Goal: Transaction & Acquisition: Purchase product/service

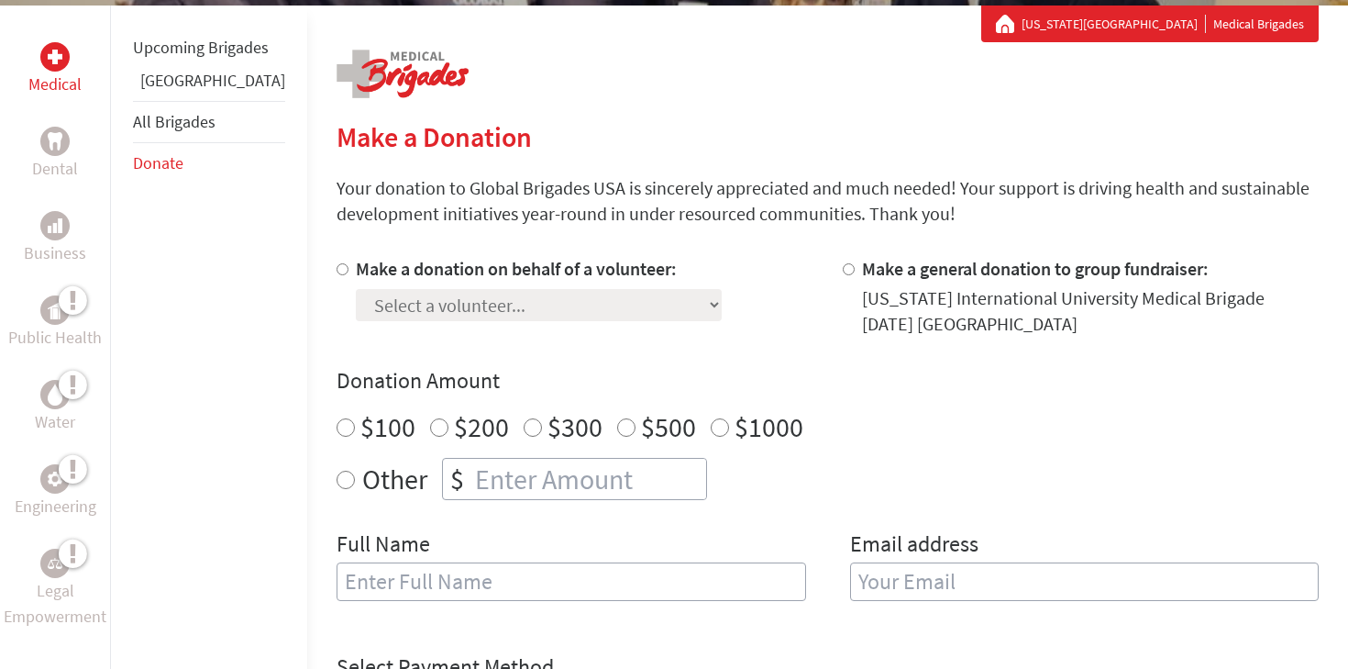
scroll to position [346, 0]
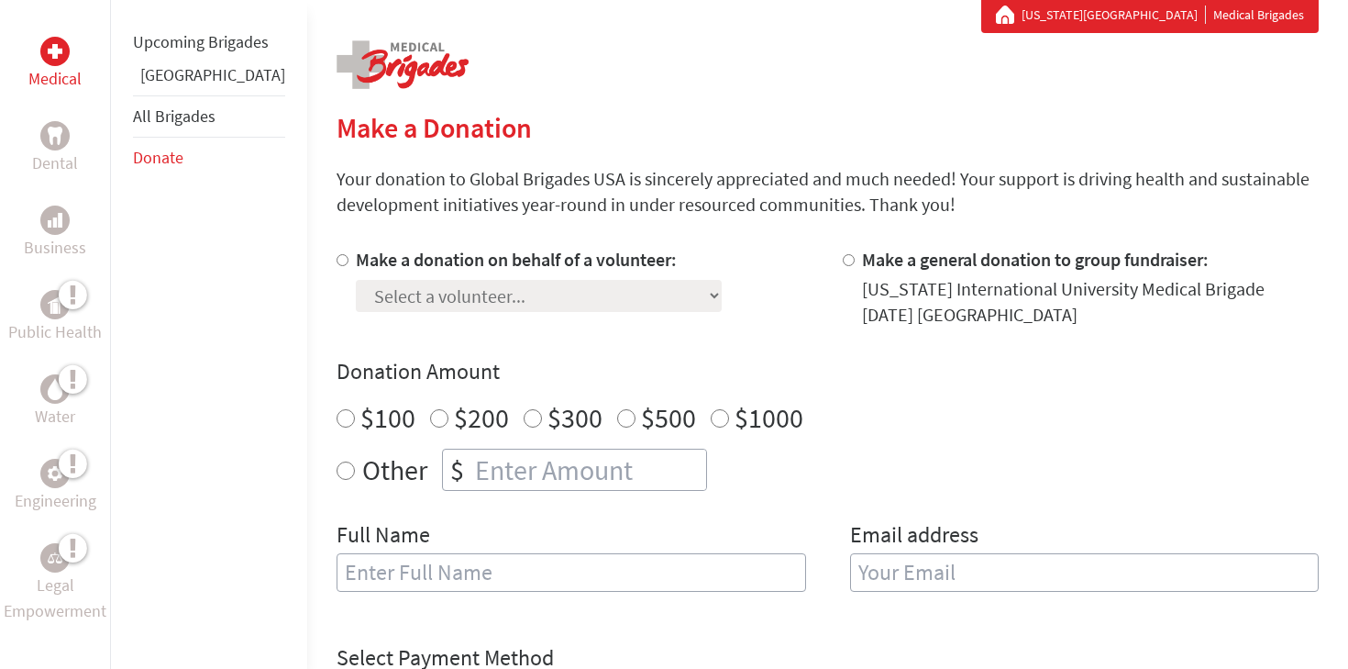
click at [337, 258] on input "Make a donation on behalf of a volunteer:" at bounding box center [343, 260] width 12 height 12
radio input "true"
click at [450, 307] on select "Select a volunteer... [PERSON_NAME] [PERSON_NAME] [PERSON_NAME] [PERSON_NAME] […" at bounding box center [539, 296] width 366 height 32
select select "38AABDCD-CEEF-11EF-9472-42010A8A002E"
click at [356, 280] on select "Select a volunteer... [PERSON_NAME] [PERSON_NAME] [PERSON_NAME] [PERSON_NAME] […" at bounding box center [539, 296] width 366 height 32
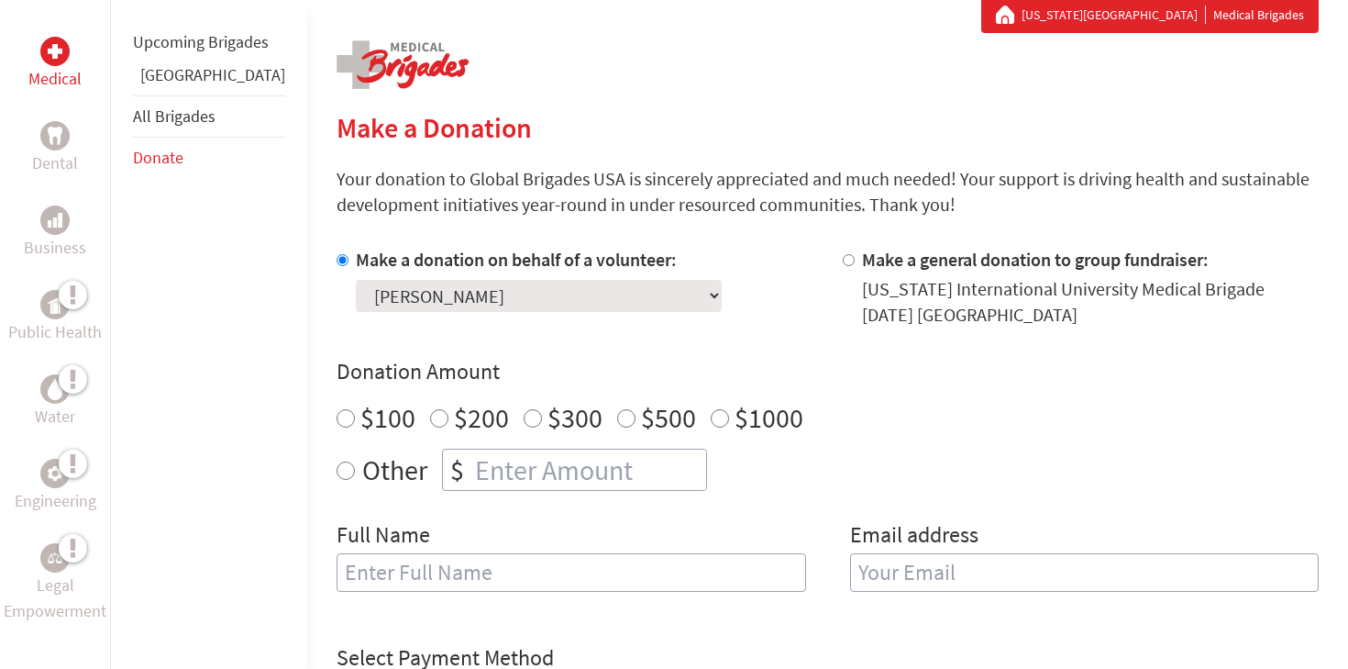
click at [461, 348] on div "Make a donation on behalf of a volunteer: Select a volunteer... [PERSON_NAME] […" at bounding box center [828, 430] width 982 height 367
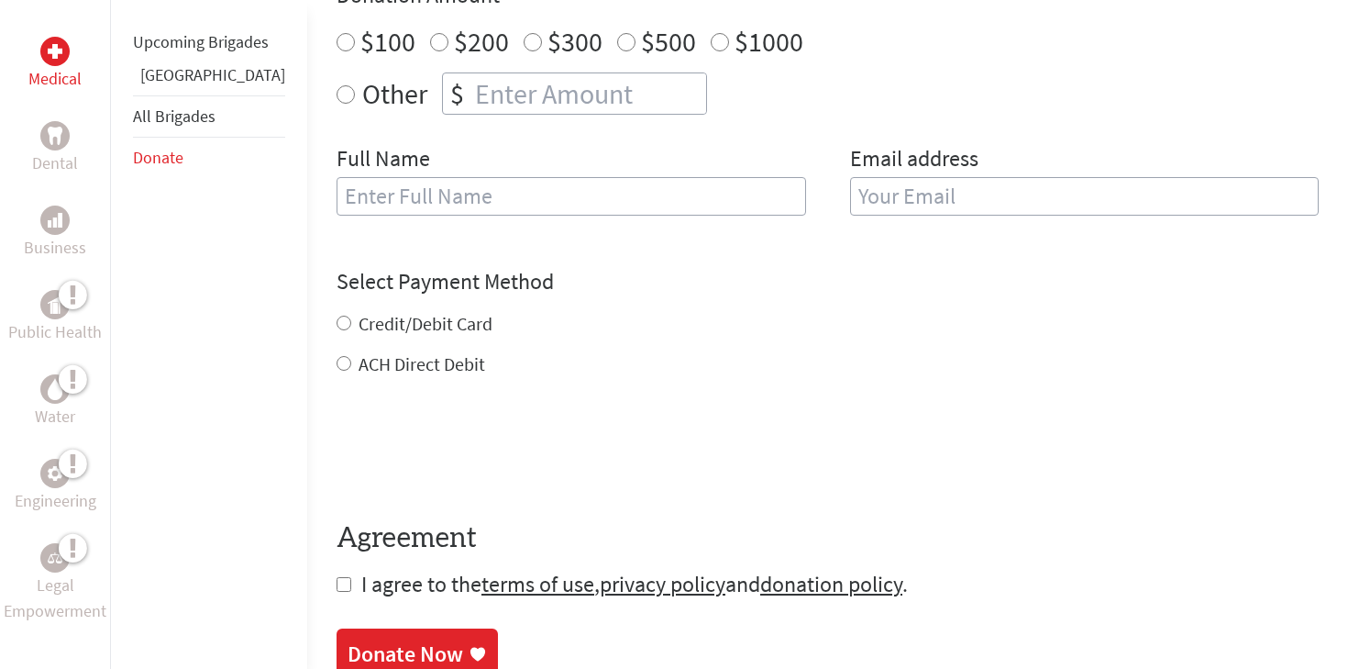
scroll to position [648, 0]
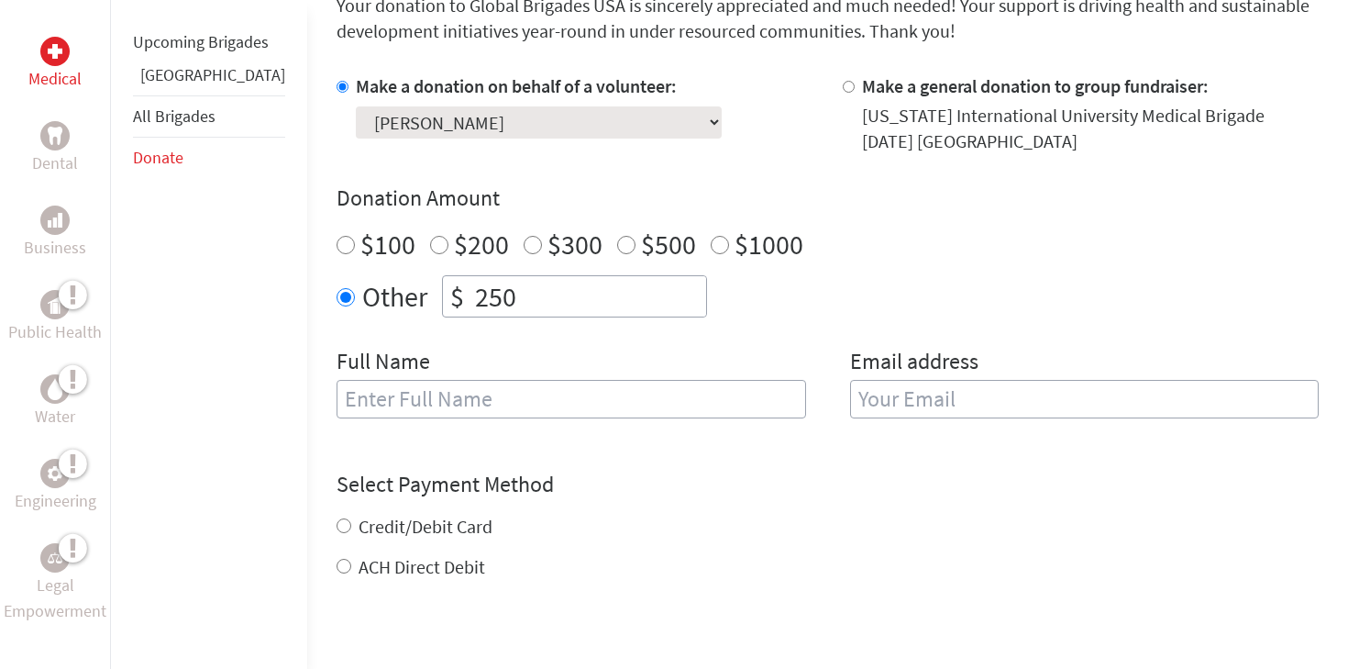
scroll to position [541, 0]
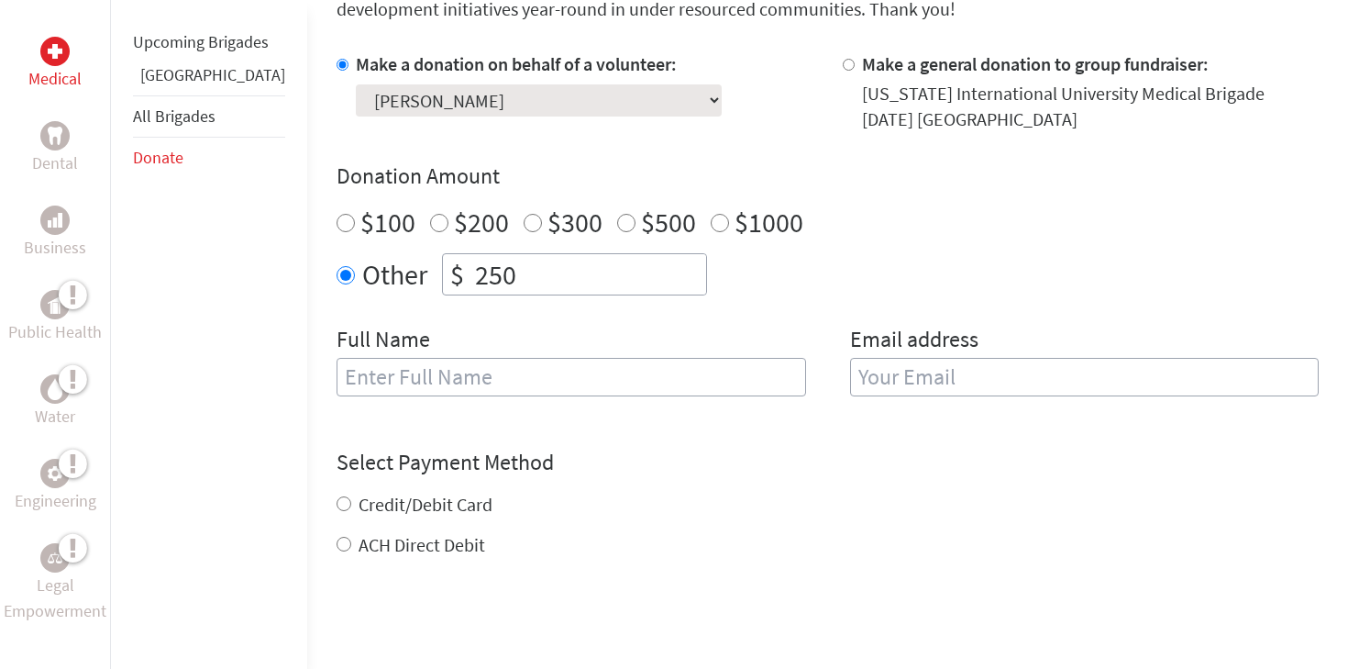
click at [451, 386] on input "text" at bounding box center [572, 377] width 470 height 39
click at [897, 380] on input "email" at bounding box center [1085, 377] width 470 height 39
click at [522, 388] on input "Shannon" at bounding box center [572, 377] width 470 height 39
type input "[PERSON_NAME]"
click at [968, 392] on input "email" at bounding box center [1085, 377] width 470 height 39
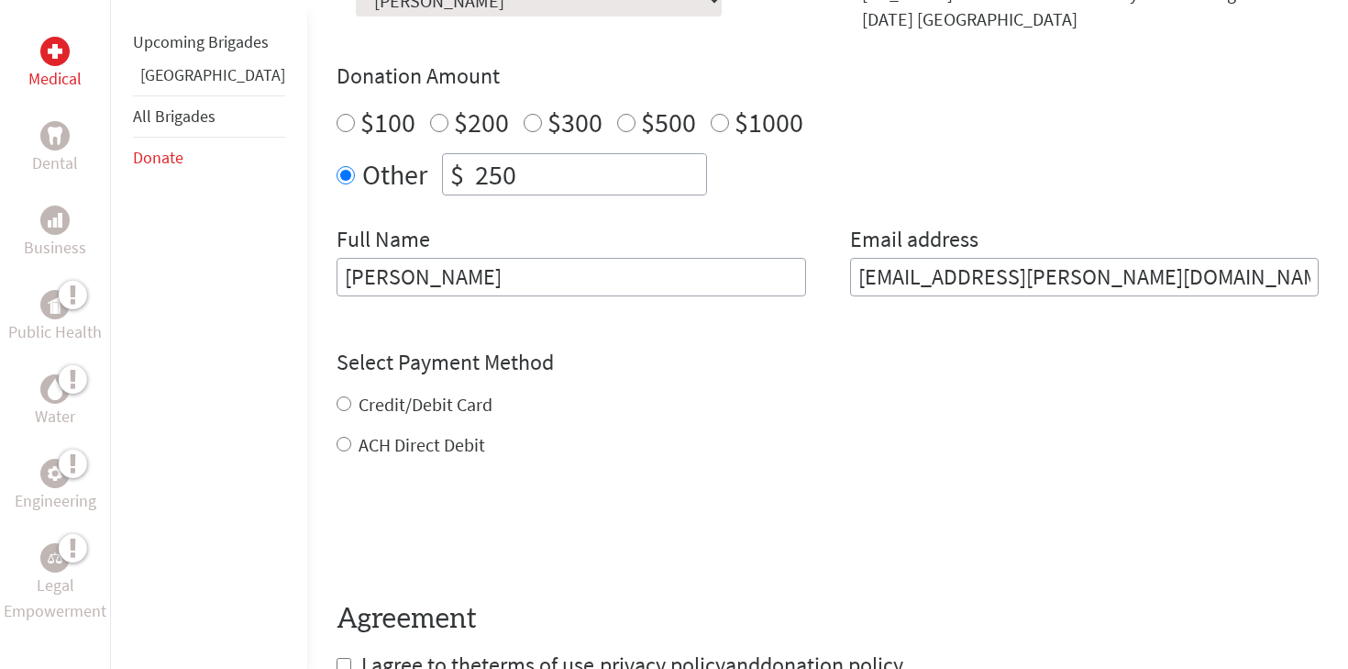
scroll to position [644, 0]
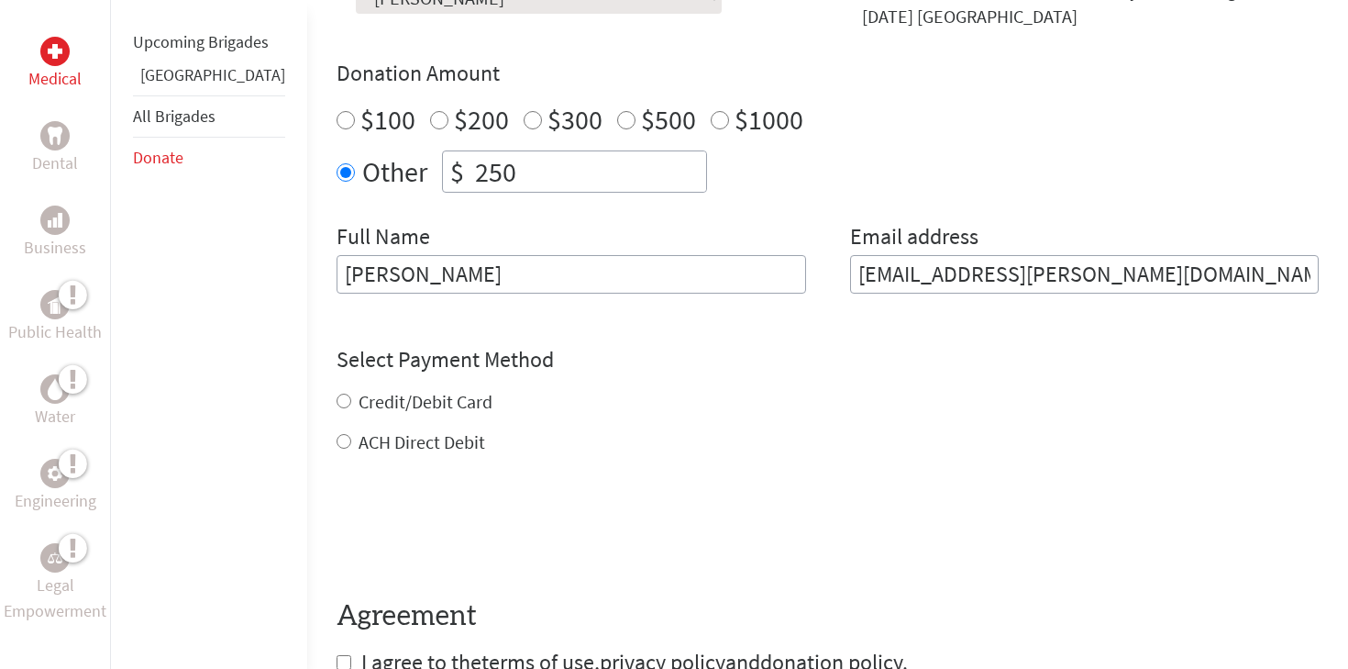
type input "guillan.shannon@icloud.com"
click at [372, 396] on div "Credit/Debit Card ACH Direct Debit" at bounding box center [828, 422] width 982 height 66
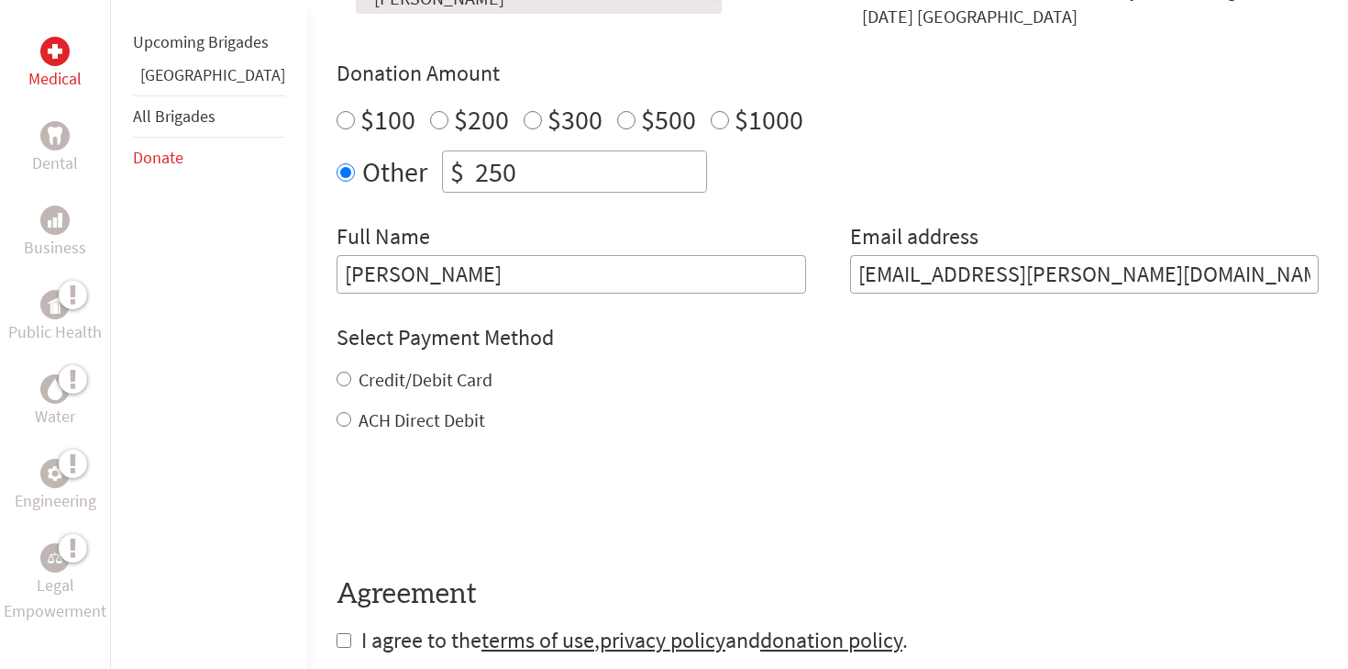
click at [359, 387] on label "Credit/Debit Card" at bounding box center [426, 379] width 134 height 23
click at [351, 386] on input "Credit/Debit Card" at bounding box center [344, 378] width 15 height 15
radio input "true"
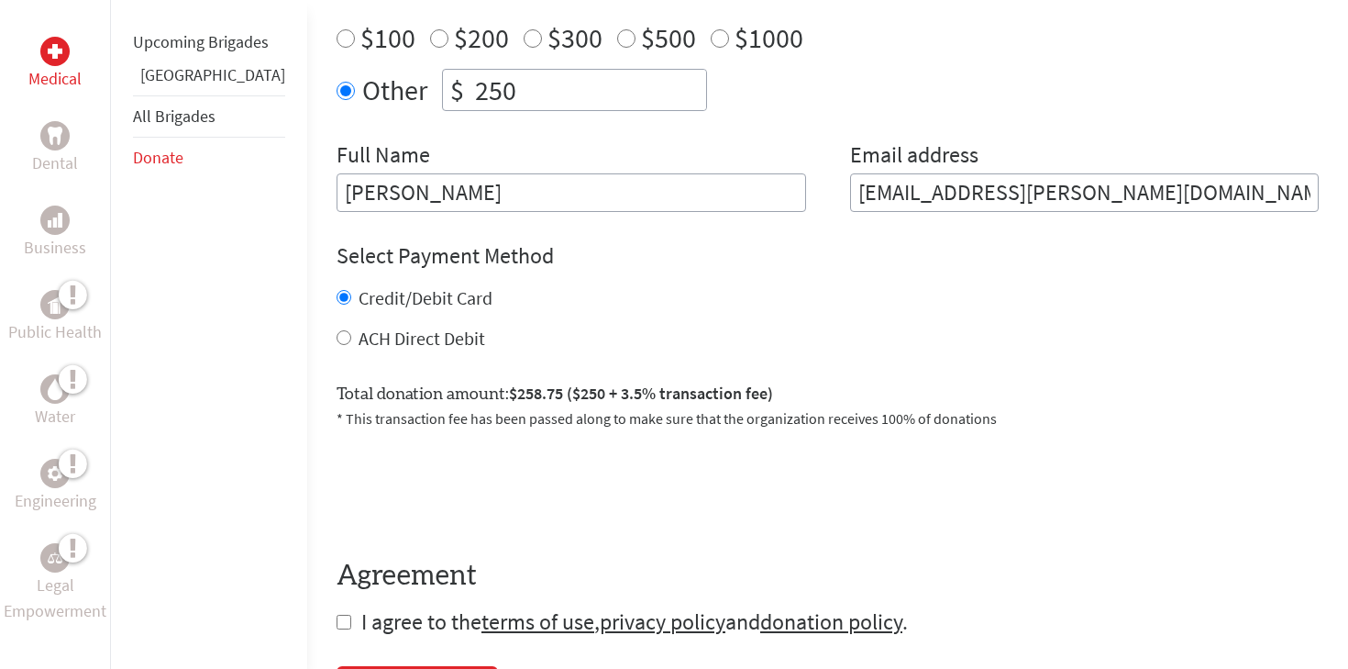
scroll to position [726, 0]
click at [359, 345] on label "ACH Direct Debit" at bounding box center [422, 337] width 127 height 23
click at [351, 344] on input "ACH Direct Debit" at bounding box center [344, 336] width 15 height 15
radio input "true"
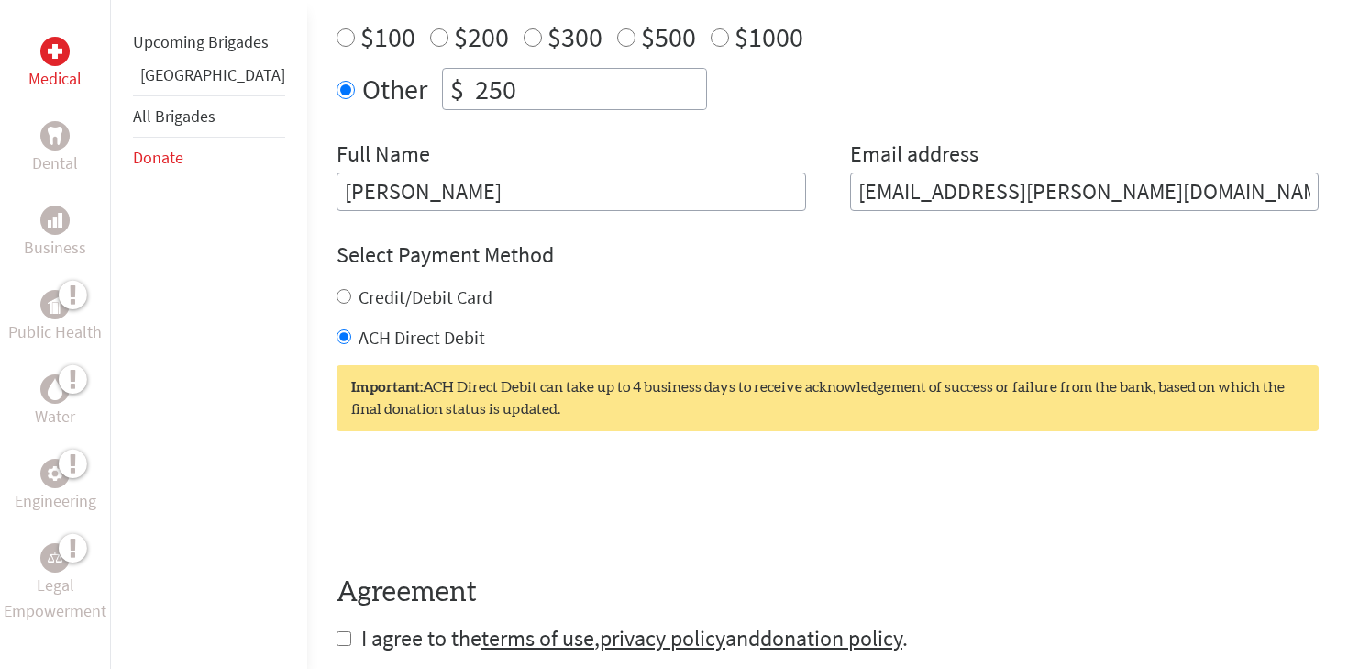
click at [359, 300] on label "Credit/Debit Card" at bounding box center [426, 296] width 134 height 23
click at [342, 300] on input "Credit/Debit Card" at bounding box center [344, 296] width 15 height 15
radio input "true"
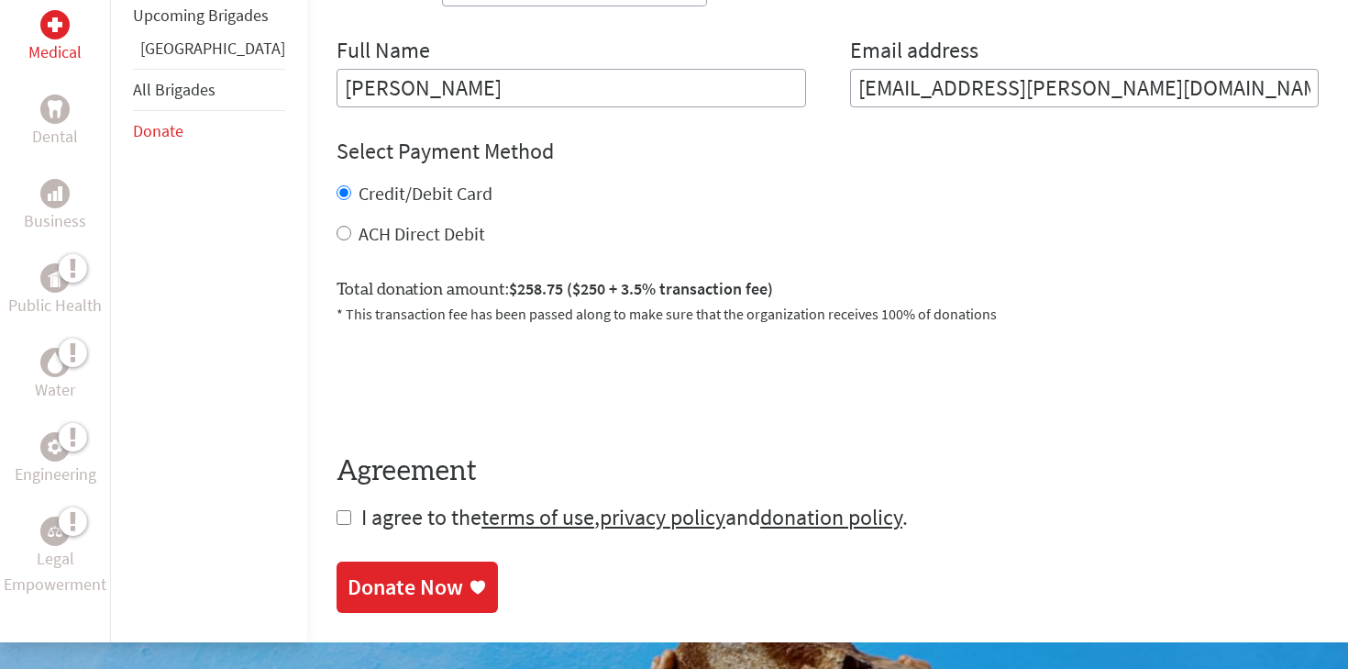
scroll to position [768, 0]
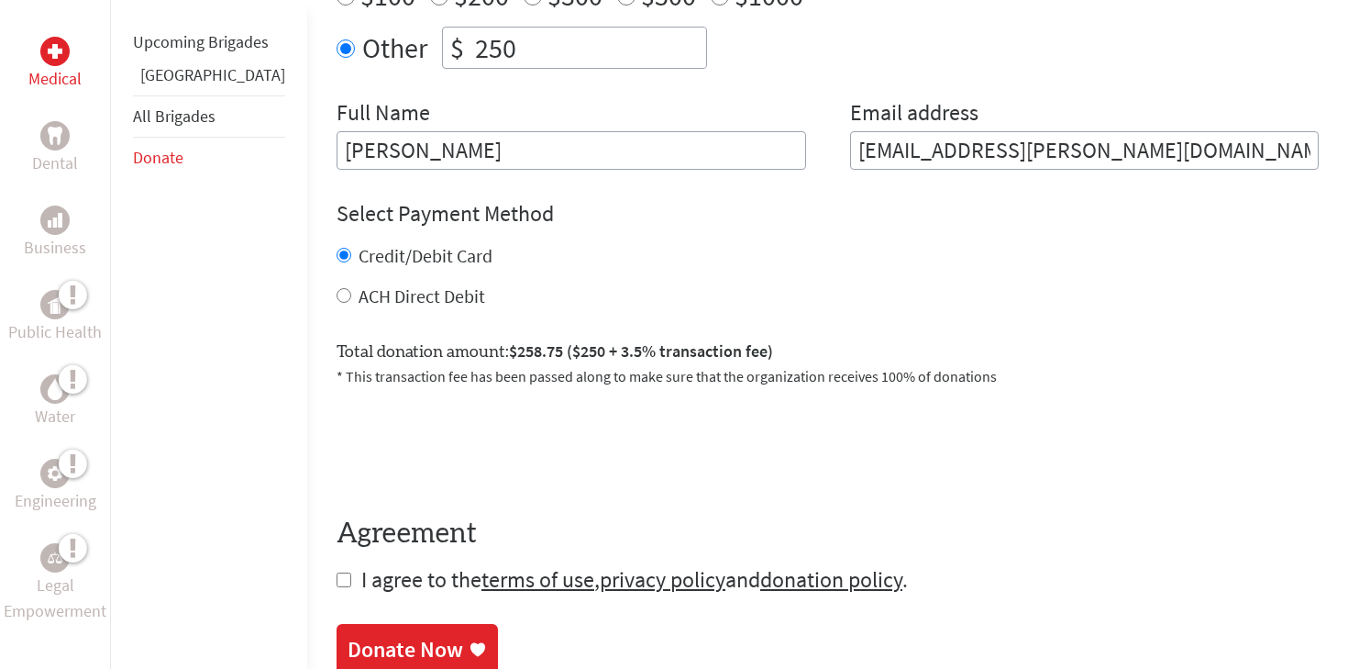
click at [359, 300] on label "ACH Direct Debit" at bounding box center [422, 295] width 127 height 23
click at [347, 300] on input "ACH Direct Debit" at bounding box center [344, 295] width 15 height 15
radio input "true"
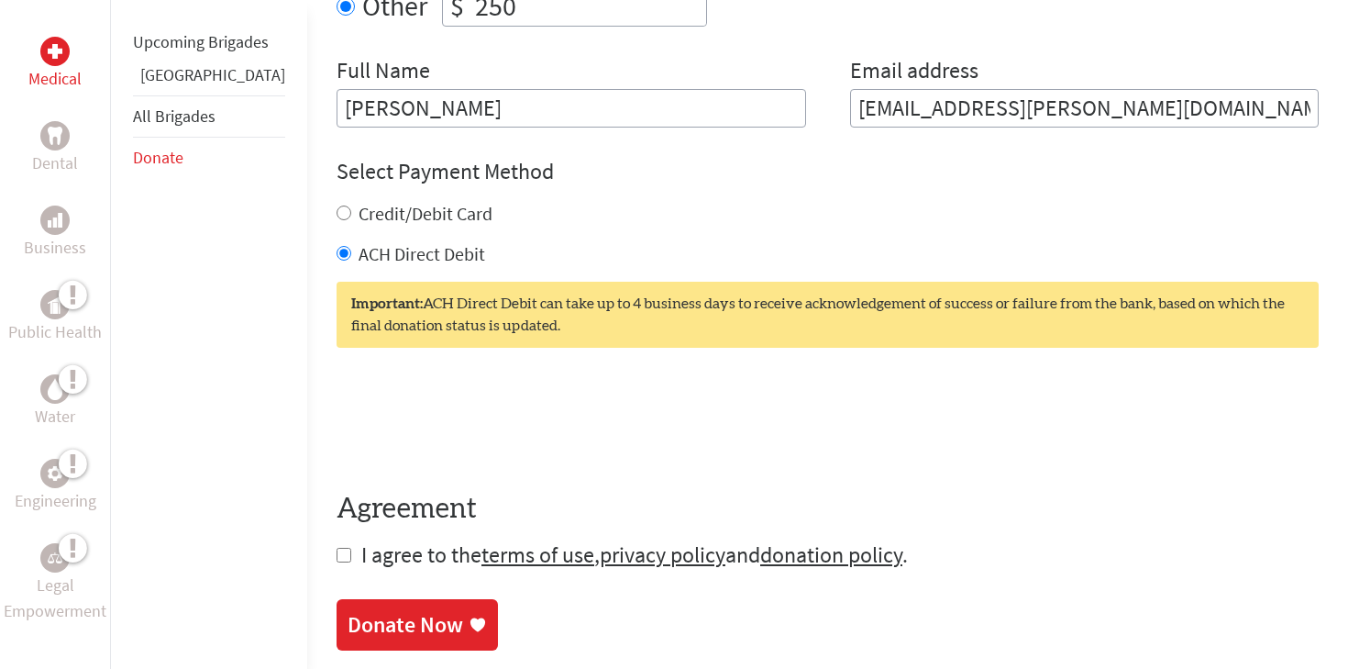
scroll to position [827, 0]
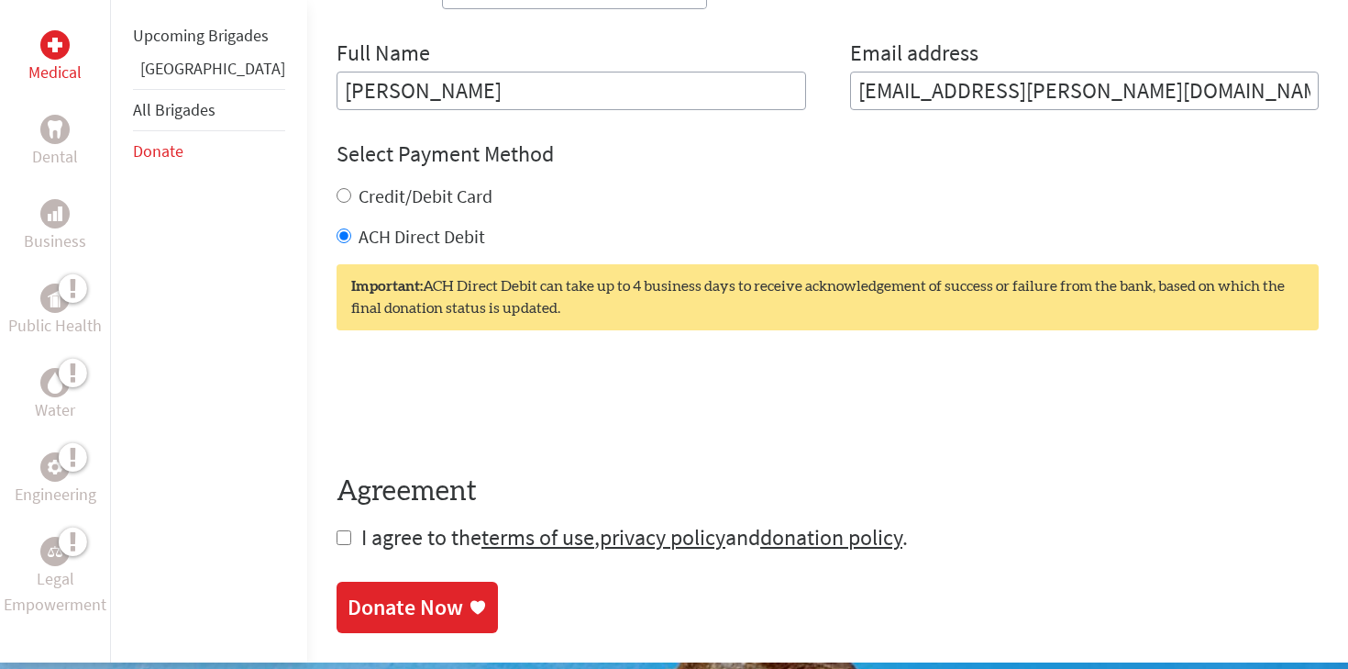
click at [337, 543] on input "checkbox" at bounding box center [344, 537] width 15 height 15
checkbox input "true"
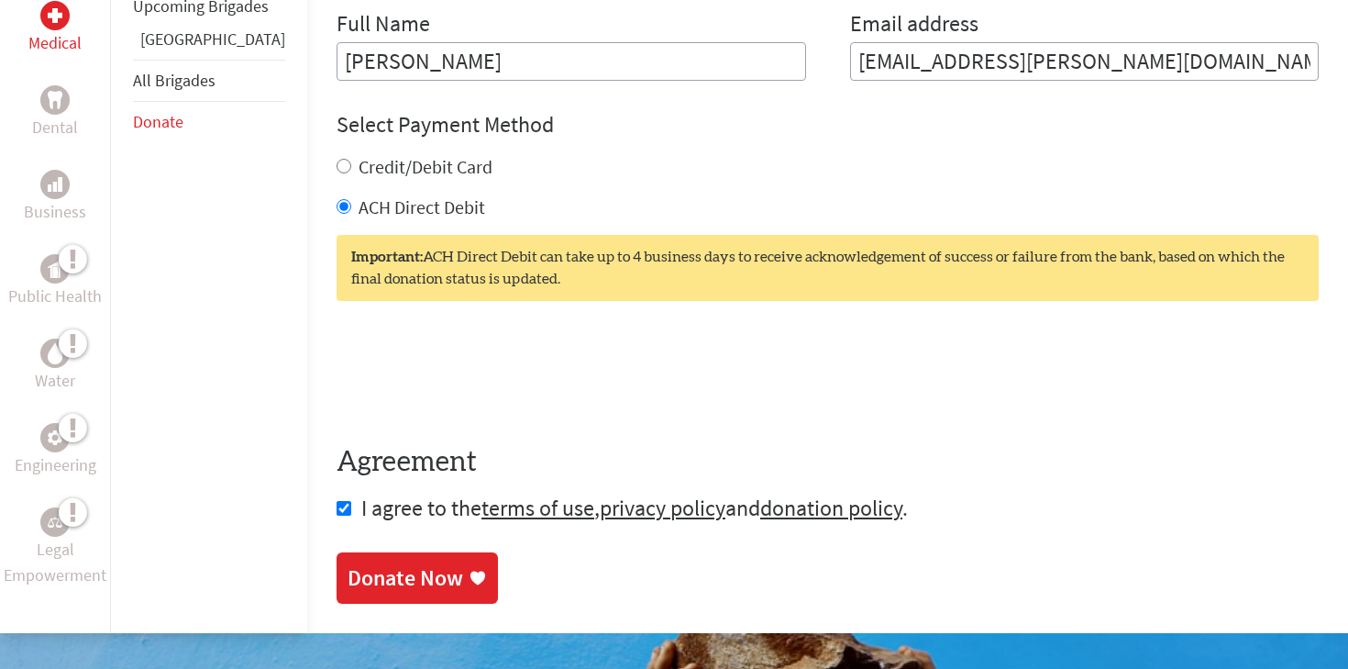
scroll to position [863, 0]
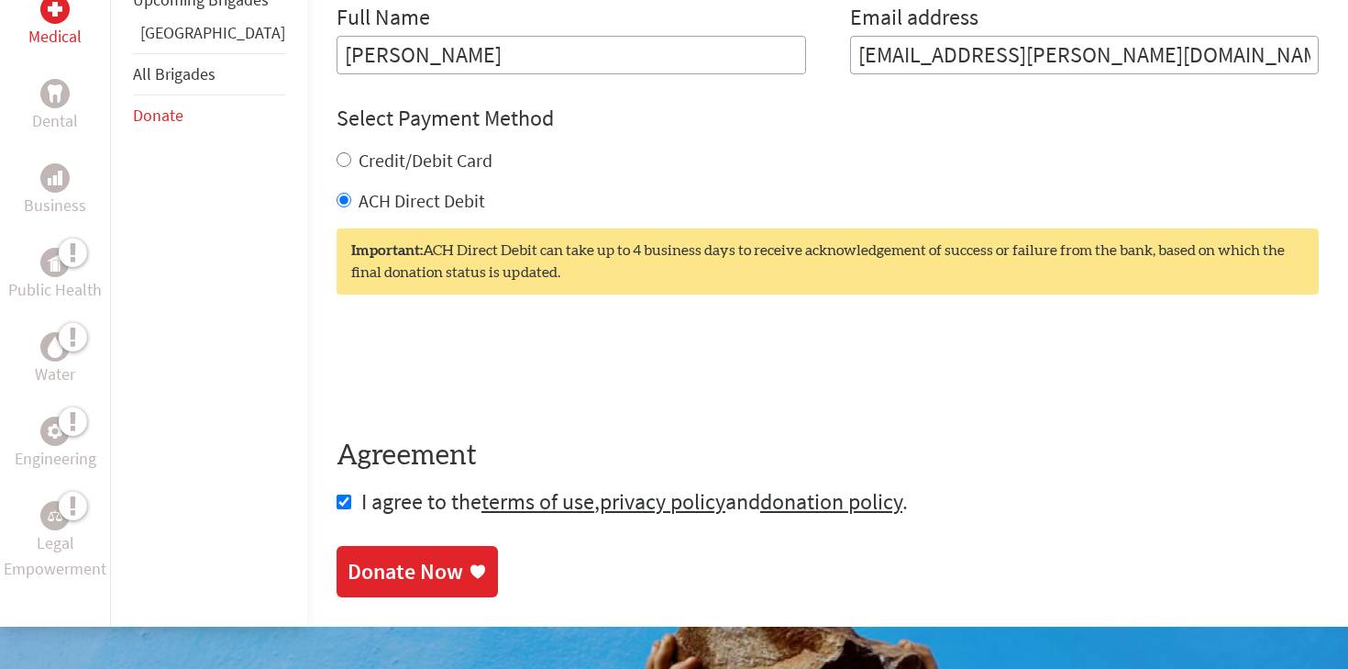
click at [337, 160] on input "Credit/Debit Card" at bounding box center [344, 159] width 15 height 15
radio input "true"
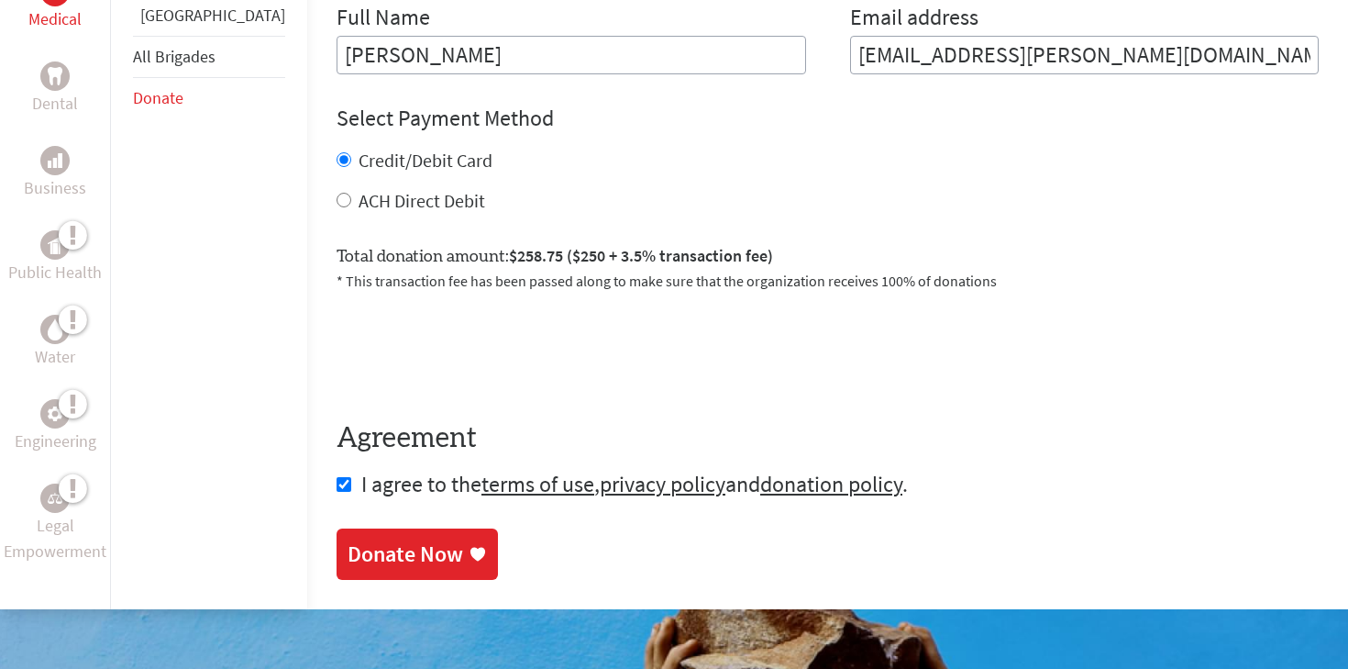
click at [337, 196] on input "ACH Direct Debit" at bounding box center [344, 200] width 15 height 15
radio input "true"
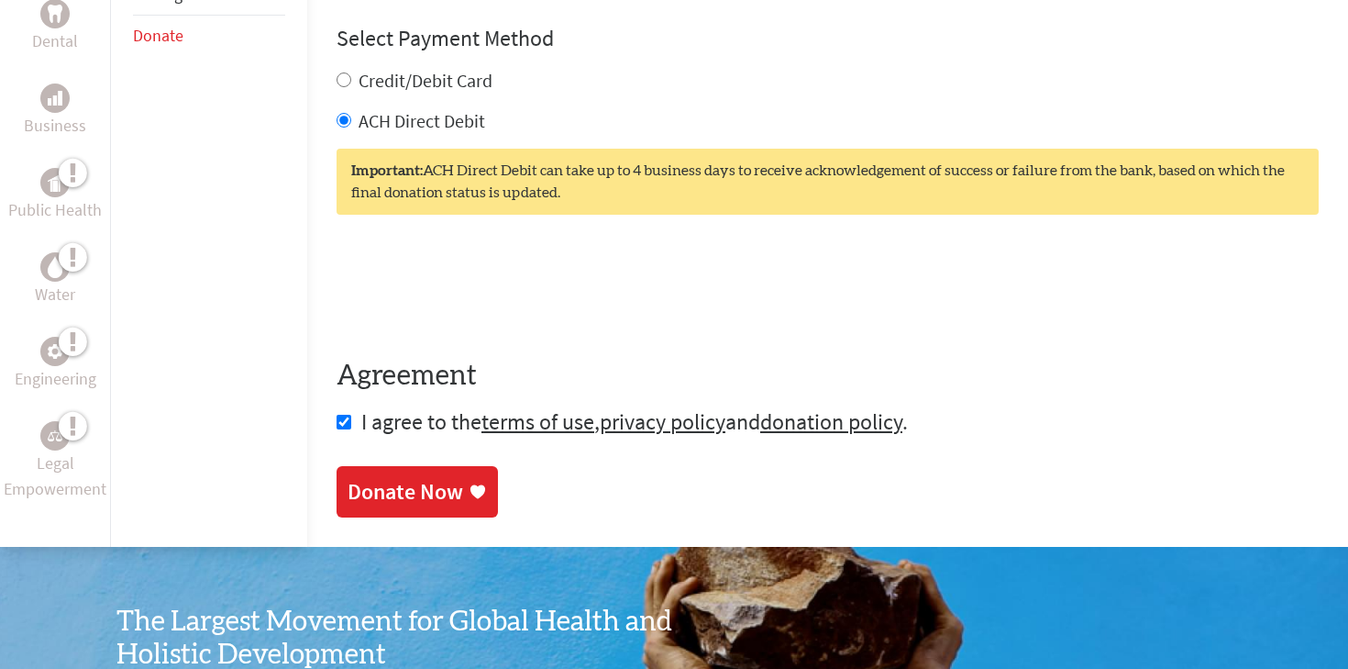
scroll to position [985, 0]
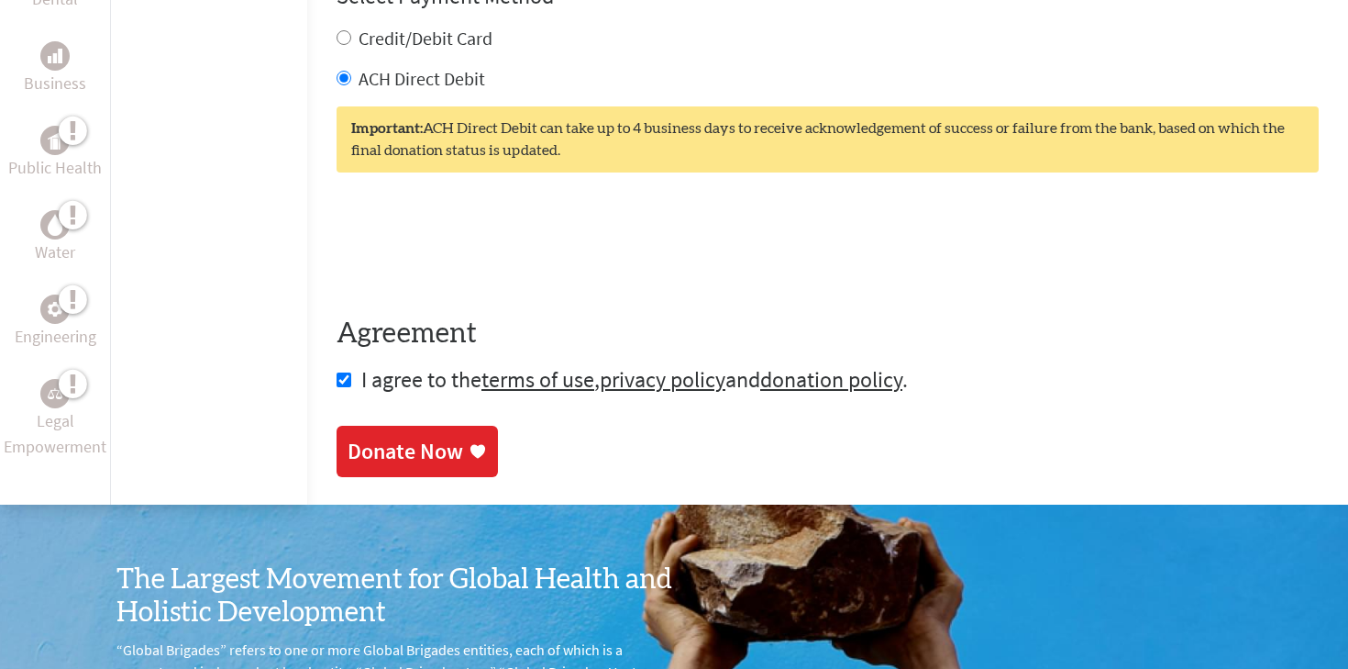
click at [398, 448] on div "Donate Now" at bounding box center [406, 451] width 116 height 29
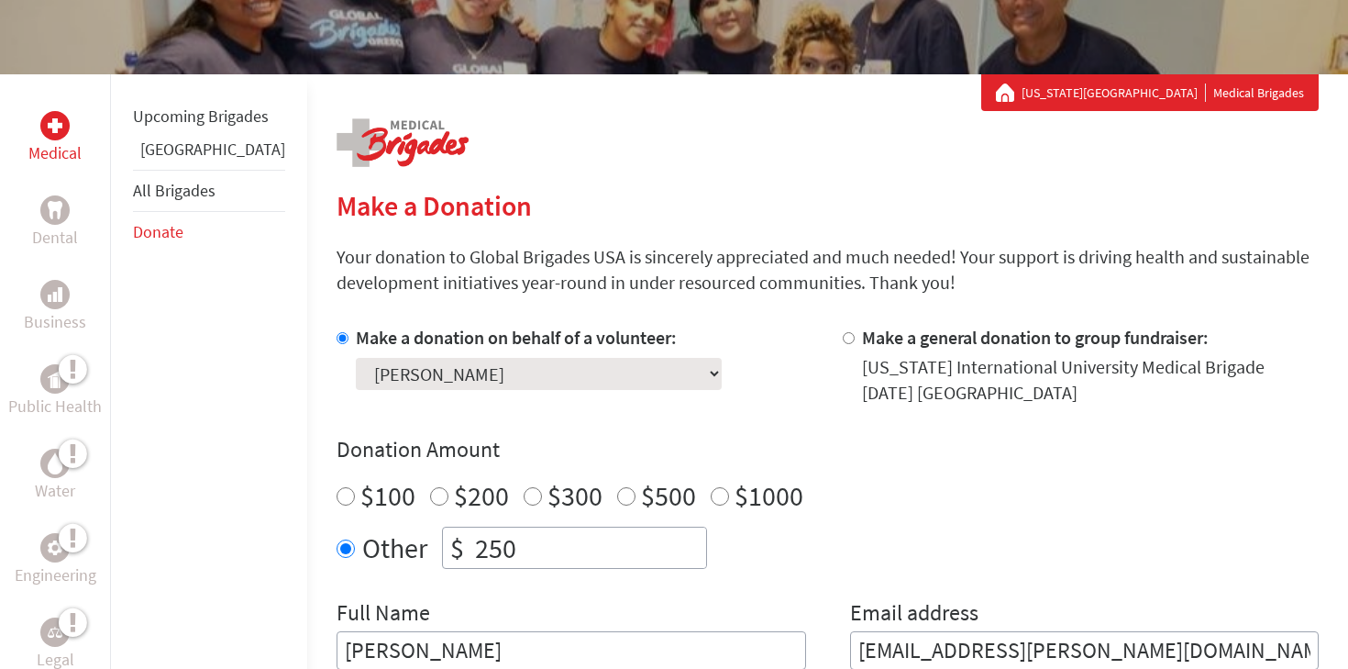
scroll to position [321, 0]
